Goal: Check status: Check status

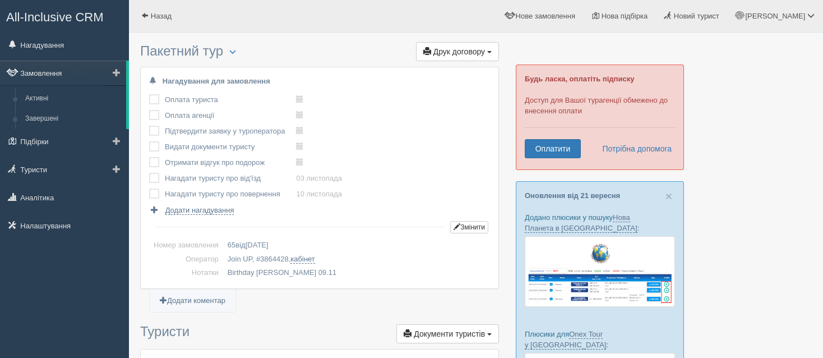
click at [82, 75] on link "Замовлення" at bounding box center [63, 73] width 126 height 25
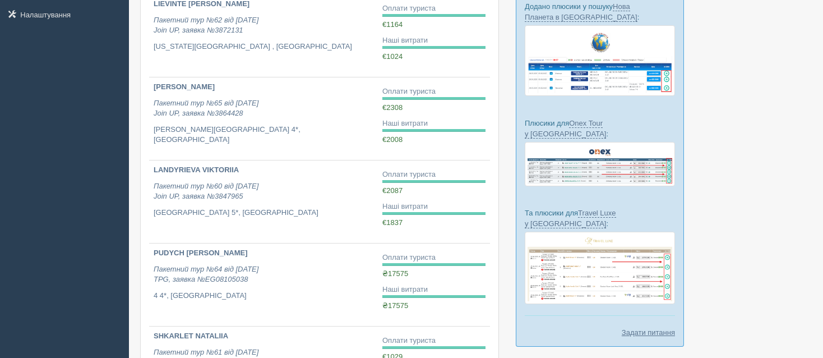
scroll to position [224, 0]
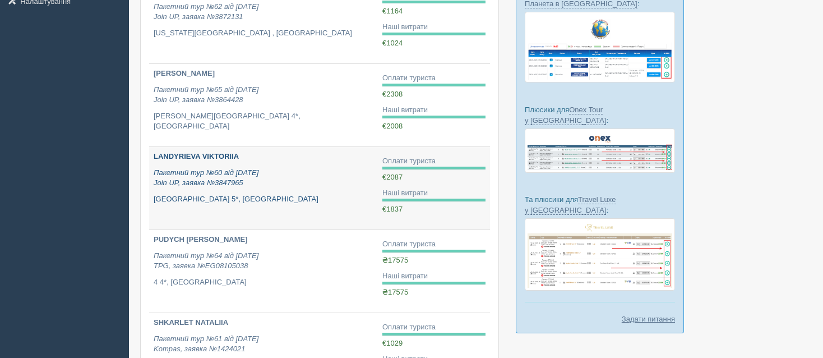
click at [227, 179] on icon "Пакетний тур №60 від 06.09.2025 Join UP, заявка №3847965" at bounding box center [206, 177] width 105 height 19
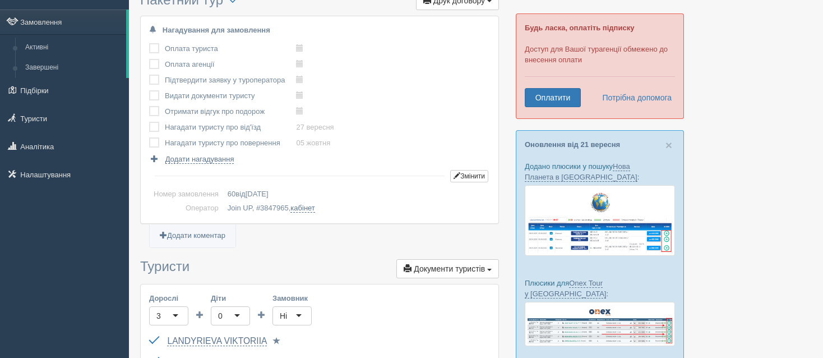
scroll to position [112, 0]
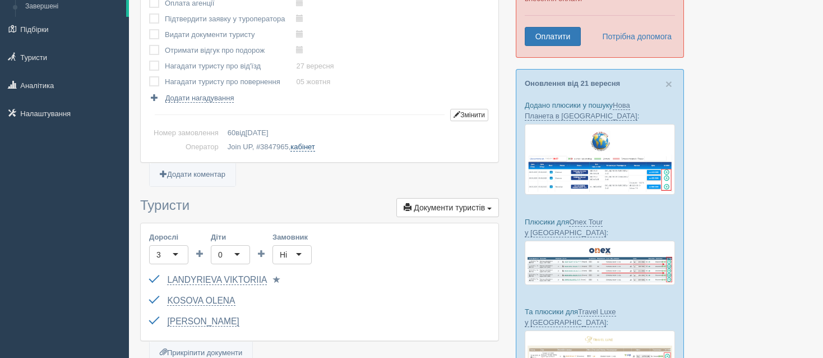
click at [300, 145] on link "кабінет" at bounding box center [303, 146] width 24 height 9
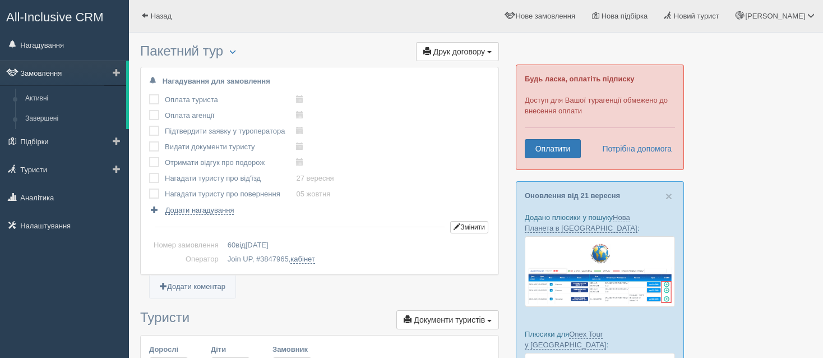
click at [58, 74] on link "Замовлення" at bounding box center [63, 73] width 126 height 25
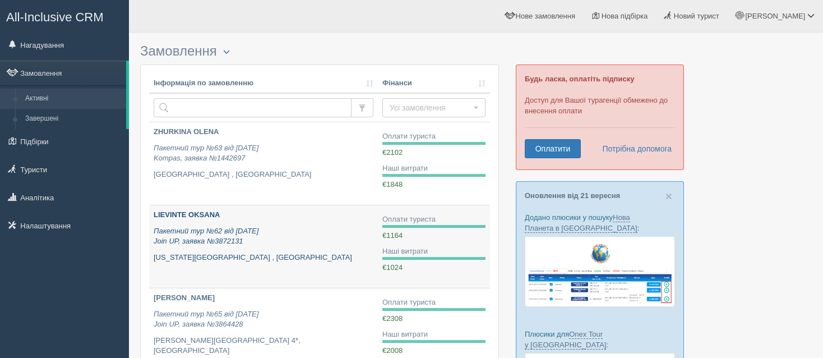
click at [233, 237] on icon "Пакетний тур №62 від [DATE] Join UP, заявка №3872131" at bounding box center [206, 236] width 105 height 19
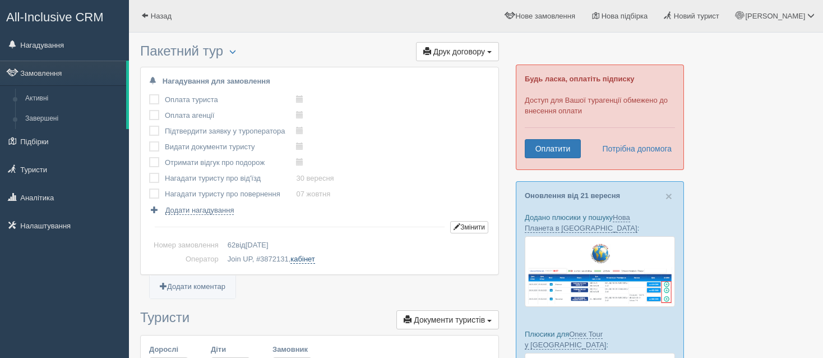
click at [302, 260] on link "кабінет" at bounding box center [303, 259] width 24 height 9
click at [71, 78] on link "Замовлення" at bounding box center [63, 73] width 126 height 25
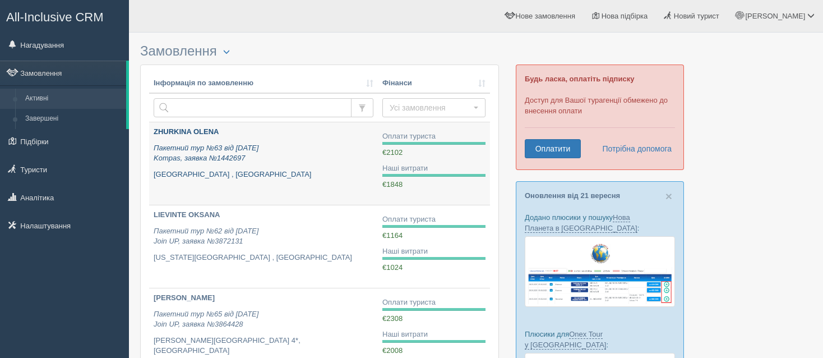
click at [257, 140] on div "ZHURKINA [PERSON_NAME] Пакетний тур №63 від [DATE] Kompas, заявка №1442697 [GEO…" at bounding box center [264, 153] width 220 height 53
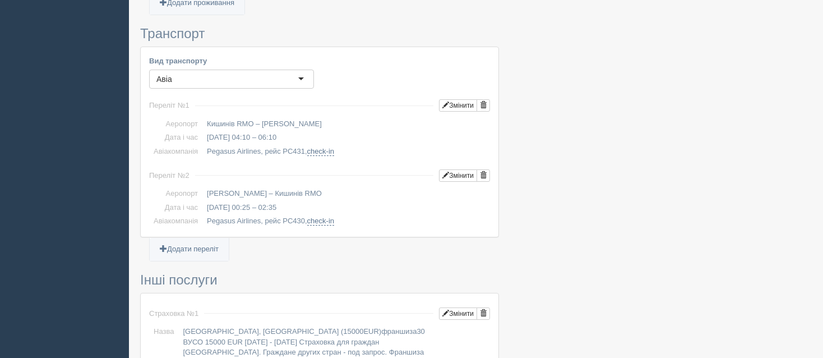
scroll to position [617, 0]
